Goal: Transaction & Acquisition: Purchase product/service

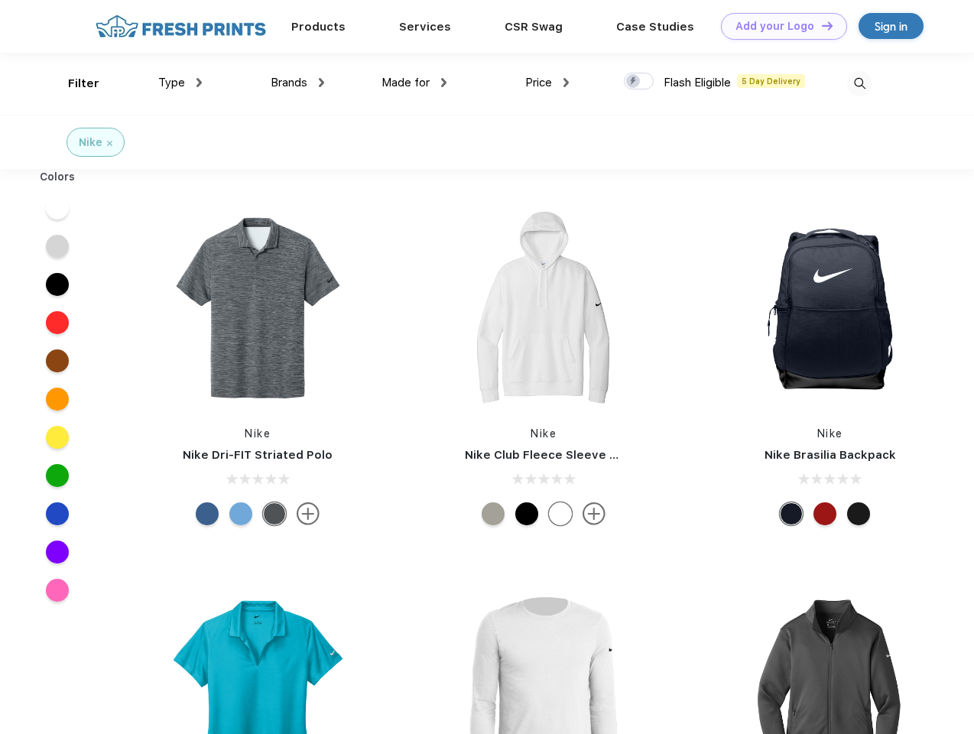
scroll to position [1, 0]
click at [779, 26] on link "Add your Logo Design Tool" at bounding box center [784, 26] width 126 height 27
click at [0, 0] on div "Design Tool" at bounding box center [0, 0] width 0 height 0
click at [821, 25] on link "Add your Logo Design Tool" at bounding box center [784, 26] width 126 height 27
click at [73, 83] on div "Filter" at bounding box center [83, 84] width 31 height 18
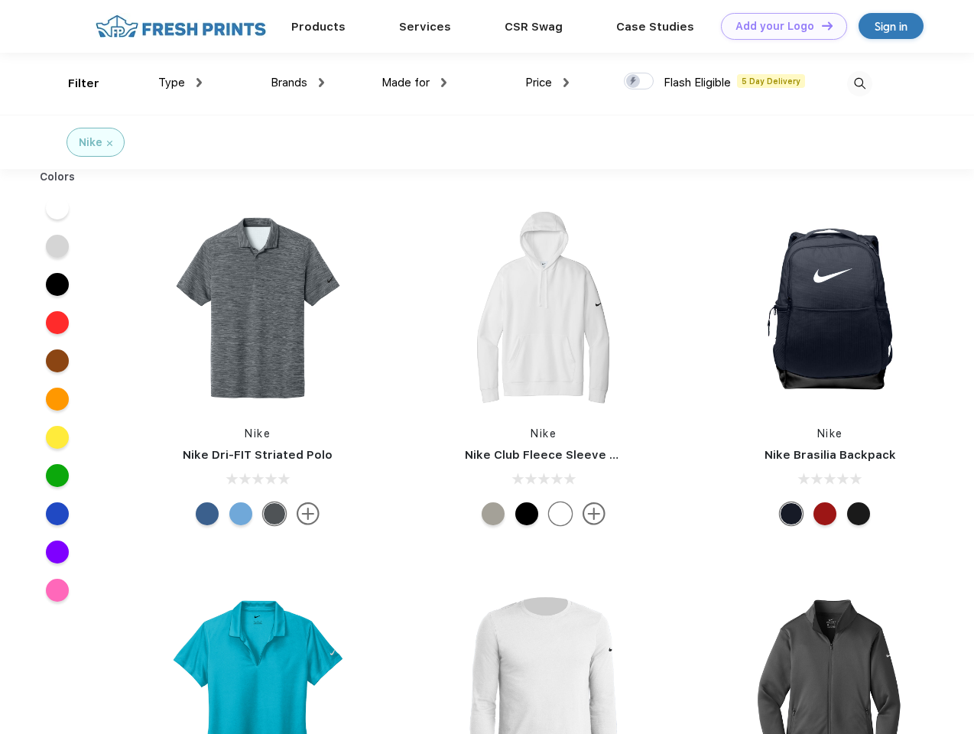
click at [180, 83] on span "Type" at bounding box center [171, 83] width 27 height 14
click at [298, 83] on span "Brands" at bounding box center [289, 83] width 37 height 14
click at [415, 83] on span "Made for" at bounding box center [406, 83] width 48 height 14
click at [548, 83] on span "Price" at bounding box center [538, 83] width 27 height 14
click at [639, 82] on div at bounding box center [639, 81] width 30 height 17
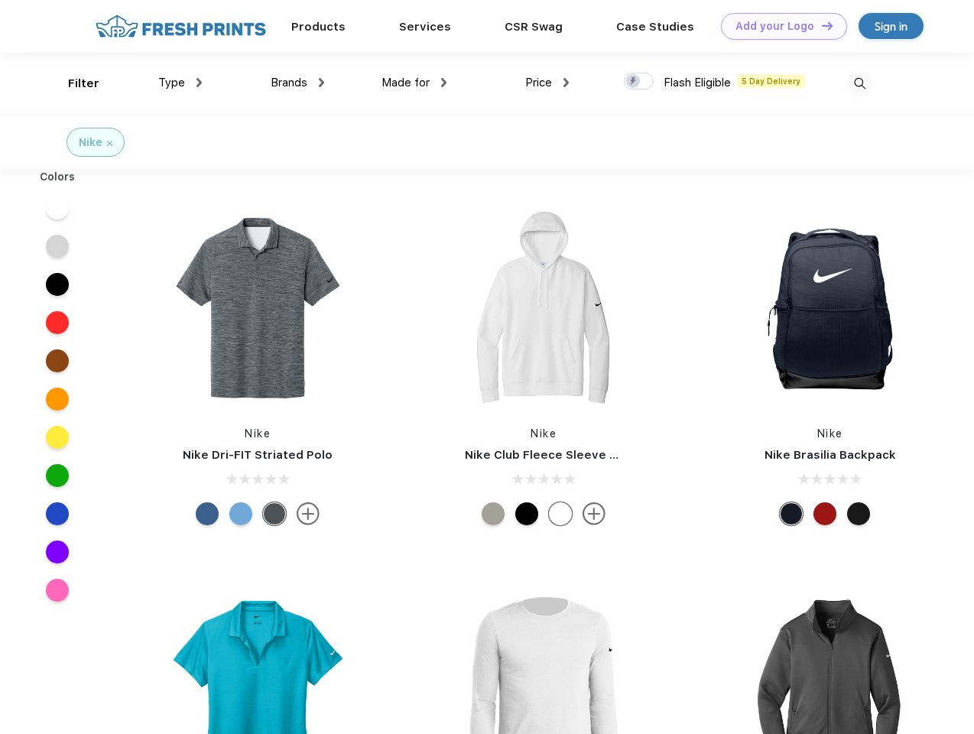
click at [634, 82] on input "checkbox" at bounding box center [629, 77] width 10 height 10
click at [860, 83] on img at bounding box center [859, 83] width 25 height 25
